Goal: Information Seeking & Learning: Learn about a topic

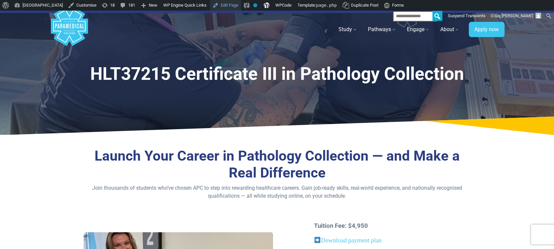
click at [241, 2] on link "Edit Page" at bounding box center [225, 5] width 31 height 11
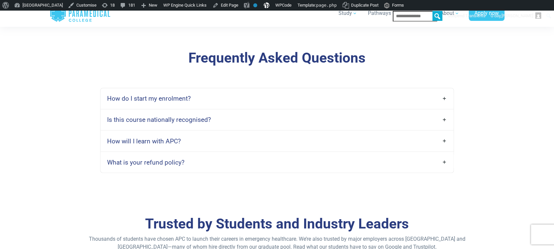
scroll to position [1764, 0]
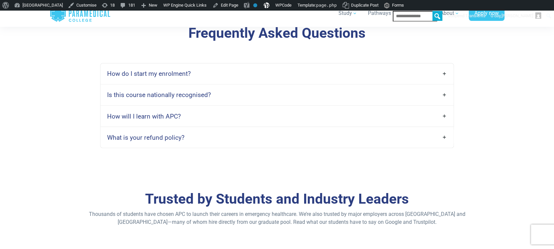
click at [164, 112] on h4 "How will I learn with APC?" at bounding box center [144, 116] width 74 height 8
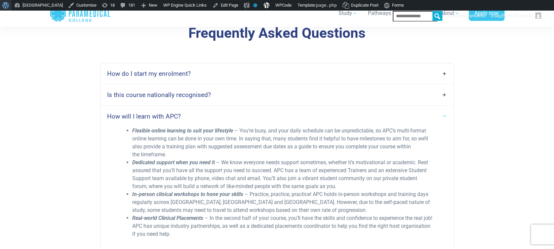
click at [4, 4] on span "Toolbar" at bounding box center [4, 4] width 5 height 9
